Goal: Information Seeking & Learning: Check status

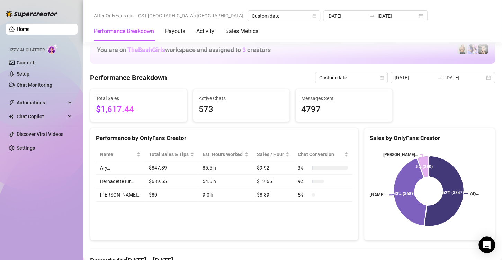
scroll to position [312, 0]
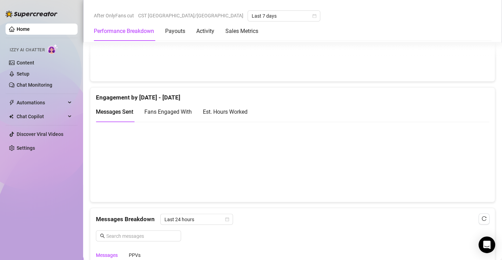
scroll to position [434, 0]
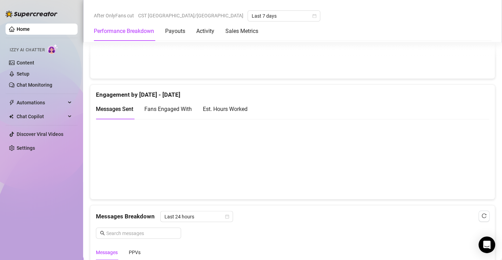
click at [247, 109] on div "Est. Hours Worked" at bounding box center [225, 109] width 45 height 9
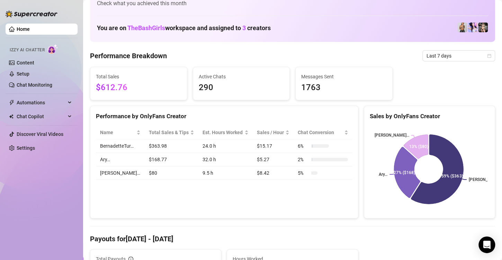
scroll to position [23, 0]
